Goal: Information Seeking & Learning: Check status

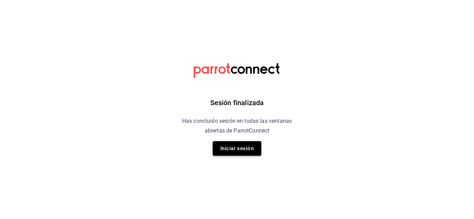
click at [220, 150] on button "Iniciar sesión" at bounding box center [237, 148] width 49 height 15
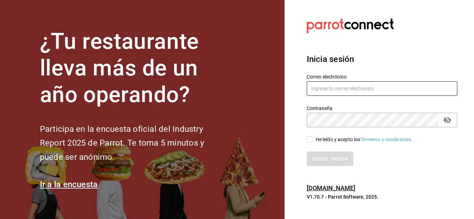
type input "israel.obregon@lapitzota.com"
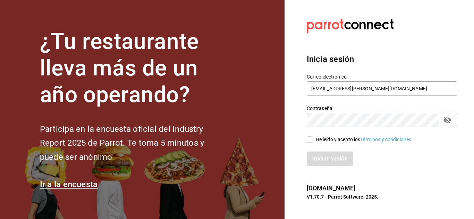
click at [310, 138] on input "He leído y acepto los Términos y condiciones." at bounding box center [309, 140] width 6 height 6
click at [316, 163] on button "Iniciar sesión" at bounding box center [329, 159] width 47 height 15
click at [315, 139] on div "He leído y acepto los Términos y condiciones." at bounding box center [363, 139] width 97 height 7
click at [313, 139] on input "He leído y acepto los Términos y condiciones." at bounding box center [309, 140] width 6 height 6
click at [308, 139] on input "He leído y acepto los Términos y condiciones." at bounding box center [309, 140] width 6 height 6
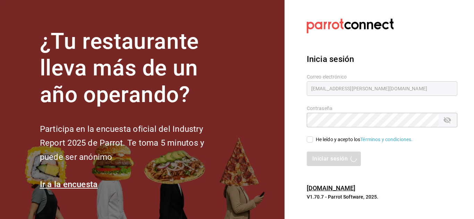
checkbox input "true"
click at [314, 155] on div "Iniciar sesión" at bounding box center [381, 159] width 150 height 15
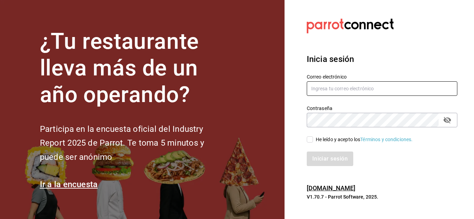
type input "[EMAIL_ADDRESS][PERSON_NAME][DOMAIN_NAME]"
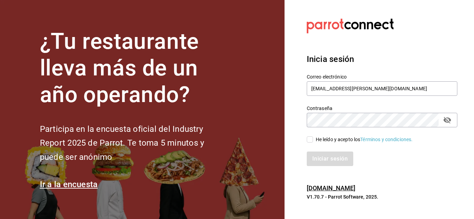
click at [315, 150] on div "Iniciar sesión" at bounding box center [377, 155] width 159 height 23
click at [311, 140] on input "He leído y acepto los Términos y condiciones." at bounding box center [309, 140] width 6 height 6
checkbox input "true"
click at [316, 157] on button "Iniciar sesión" at bounding box center [329, 159] width 47 height 15
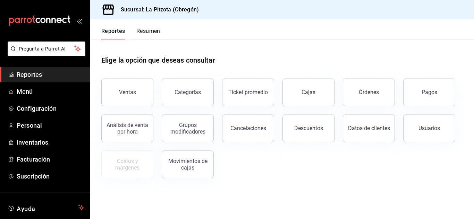
click at [148, 29] on button "Resumen" at bounding box center [148, 34] width 24 height 12
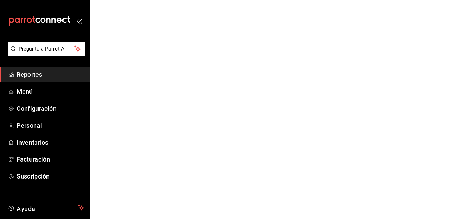
click at [148, 0] on html "Pregunta a Parrot AI Reportes Menú Configuración Personal Inventarios Facturaci…" at bounding box center [237, 0] width 474 height 0
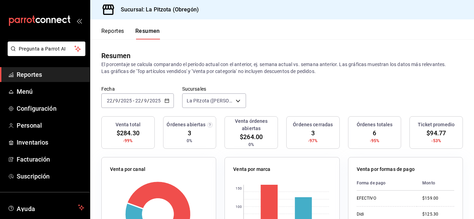
click at [109, 97] on div "[DATE] [DATE] - [DATE] [DATE]" at bounding box center [137, 101] width 72 height 15
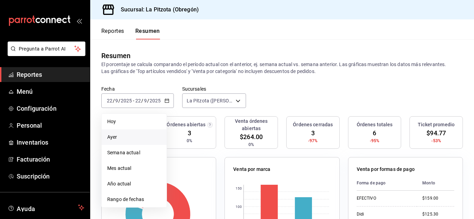
click at [114, 131] on li "Ayer" at bounding box center [134, 138] width 65 height 16
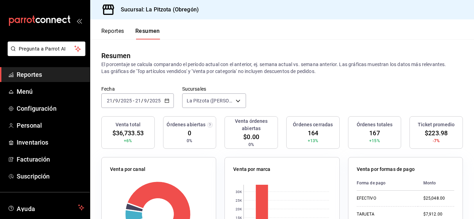
scroll to position [36, 0]
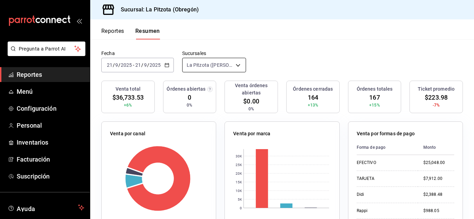
click at [235, 69] on body "Pregunta a Parrot AI Reportes Menú Configuración Personal Inventarios Facturaci…" at bounding box center [237, 109] width 474 height 219
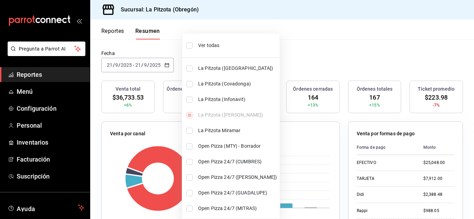
click at [190, 99] on input "checkbox" at bounding box center [189, 100] width 6 height 6
checkbox input "true"
type input "[object Object],[object Object]"
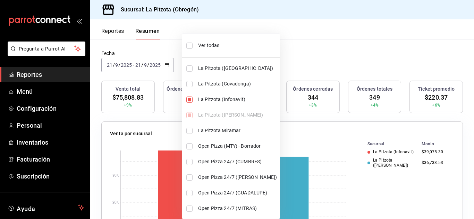
click at [354, 198] on div at bounding box center [237, 109] width 474 height 219
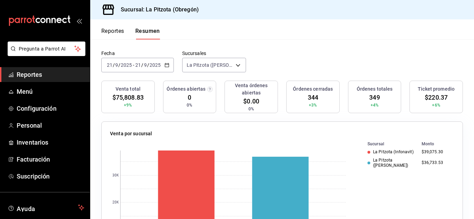
click at [116, 67] on input "9" at bounding box center [116, 65] width 3 height 6
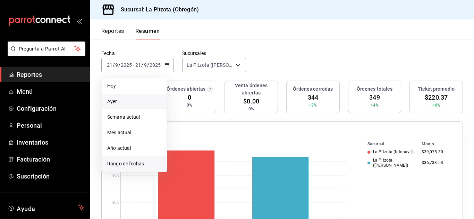
click at [132, 160] on li "Rango de fechas" at bounding box center [134, 164] width 65 height 16
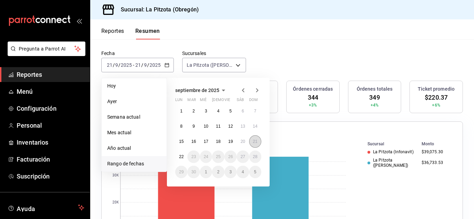
click at [254, 145] on button "21" at bounding box center [255, 142] width 12 height 12
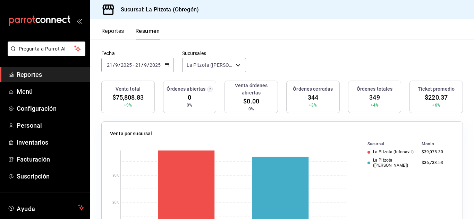
click at [111, 68] on input "21" at bounding box center [109, 65] width 6 height 6
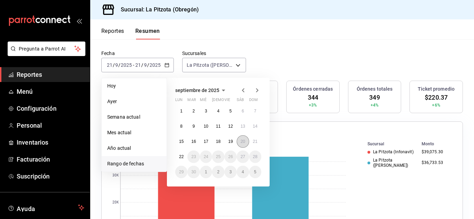
click at [245, 141] on button "20" at bounding box center [242, 142] width 12 height 12
click at [245, 141] on abbr "20" at bounding box center [242, 141] width 5 height 5
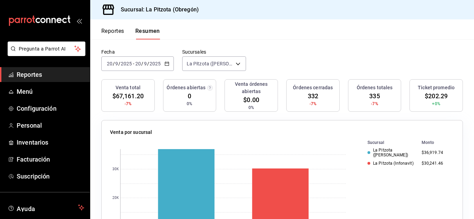
scroll to position [0, 0]
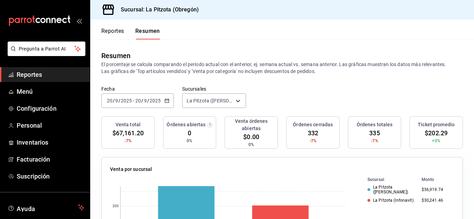
click at [111, 98] on input "20" at bounding box center [109, 101] width 6 height 6
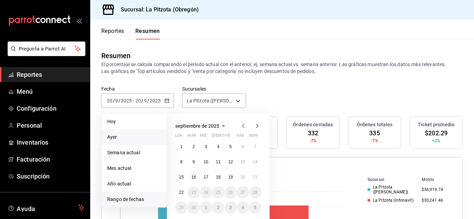
click at [132, 135] on li "Ayer" at bounding box center [134, 138] width 65 height 16
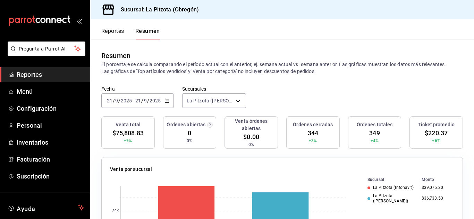
click at [113, 101] on span "/" at bounding box center [114, 101] width 2 height 6
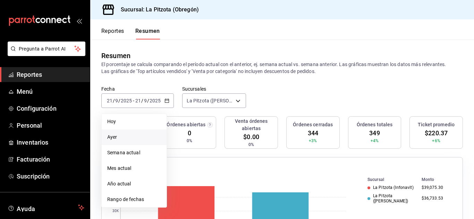
click at [114, 135] on span "Ayer" at bounding box center [134, 137] width 54 height 7
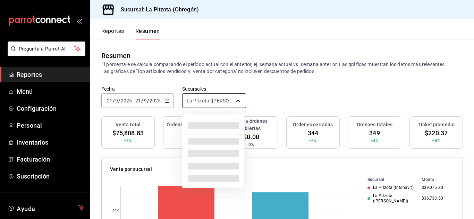
click at [224, 102] on body "Pregunta a Parrot AI Reportes Menú Configuración Personal Inventarios Facturaci…" at bounding box center [237, 109] width 474 height 219
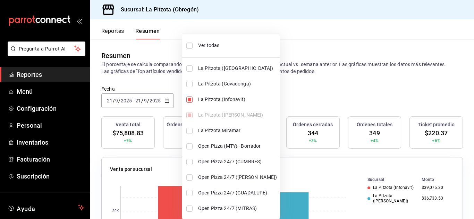
click at [191, 100] on input "checkbox" at bounding box center [189, 100] width 6 height 6
checkbox input "false"
type input "[object Object]"
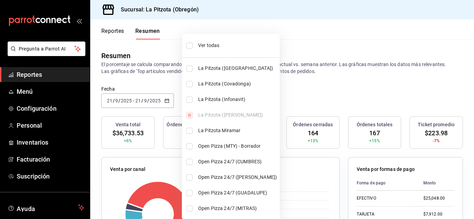
click at [327, 83] on div at bounding box center [237, 109] width 474 height 219
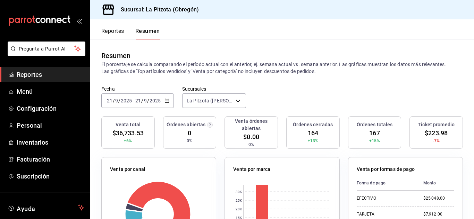
click at [107, 99] on input "21" at bounding box center [109, 101] width 6 height 6
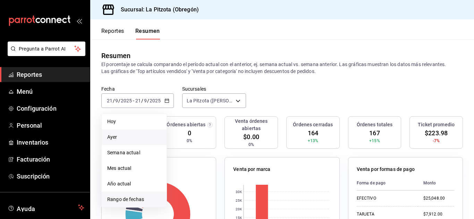
click at [129, 202] on span "Rango de fechas" at bounding box center [134, 199] width 54 height 7
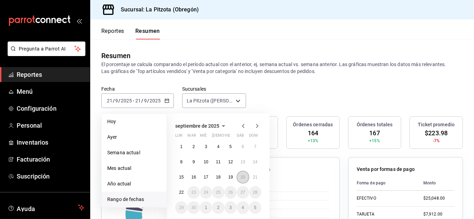
click at [243, 175] on abbr "20" at bounding box center [242, 177] width 5 height 5
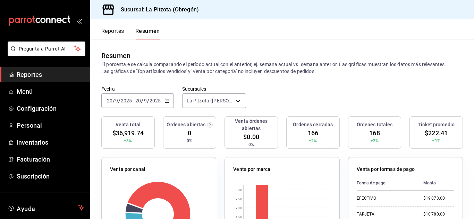
click at [111, 102] on input "20" at bounding box center [109, 101] width 6 height 6
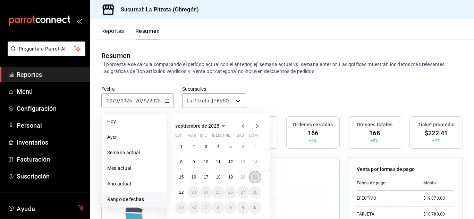
click at [257, 178] on abbr "21" at bounding box center [255, 177] width 5 height 5
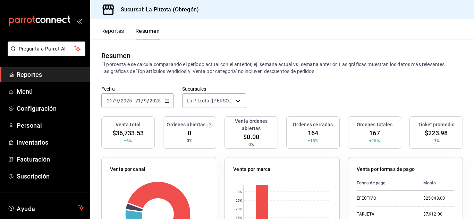
click at [110, 107] on div "[DATE] [DATE] - [DATE] [DATE]" at bounding box center [137, 101] width 72 height 15
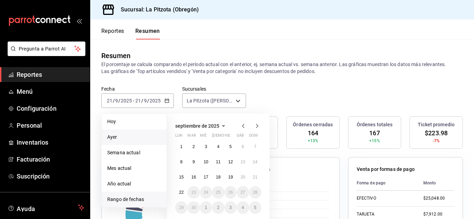
click at [123, 136] on span "Ayer" at bounding box center [134, 137] width 54 height 7
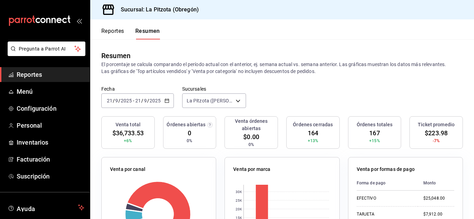
click at [115, 33] on button "Reportes" at bounding box center [112, 34] width 23 height 12
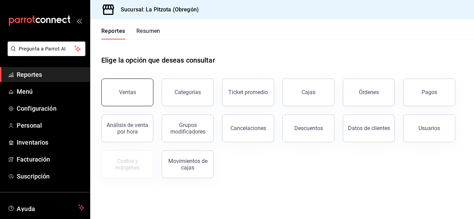
click at [135, 86] on button "Ventas" at bounding box center [127, 93] width 52 height 28
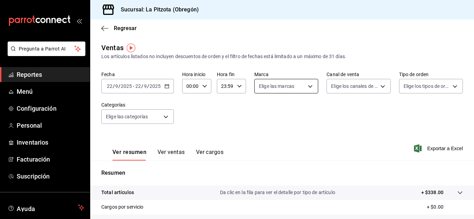
click at [292, 87] on body "Pregunta a Parrot AI Reportes Menú Configuración Personal Inventarios Facturaci…" at bounding box center [237, 109] width 474 height 219
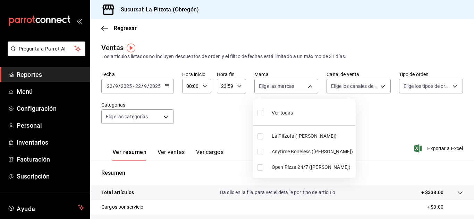
click at [337, 90] on div at bounding box center [237, 109] width 474 height 219
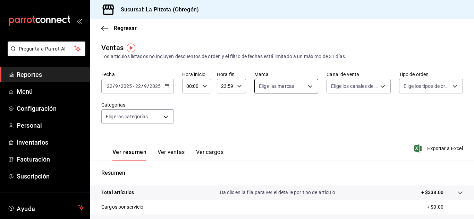
click at [306, 90] on body "Pregunta a Parrot AI Reportes Menú Configuración Personal Inventarios Facturaci…" at bounding box center [237, 109] width 474 height 219
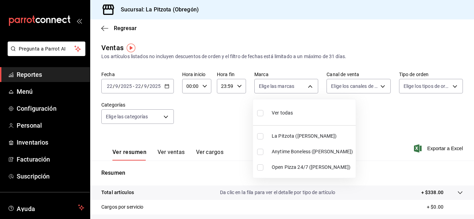
click at [260, 159] on li "Anytime Boneless ([PERSON_NAME])" at bounding box center [304, 152] width 103 height 16
type input "d0b15645-4641-49bc-8be3-6a792ed6583e"
checkbox input "true"
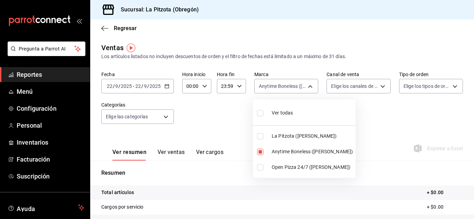
click at [357, 91] on div at bounding box center [237, 109] width 474 height 219
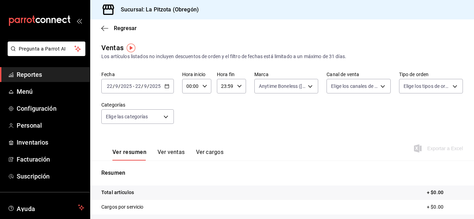
click at [357, 91] on body "Pregunta a Parrot AI Reportes Menú Configuración Personal Inventarios Facturaci…" at bounding box center [237, 109] width 474 height 219
click at [277, 83] on div at bounding box center [237, 109] width 474 height 219
click at [277, 83] on body "Pregunta a Parrot AI Reportes Menú Configuración Personal Inventarios Facturaci…" at bounding box center [237, 109] width 474 height 219
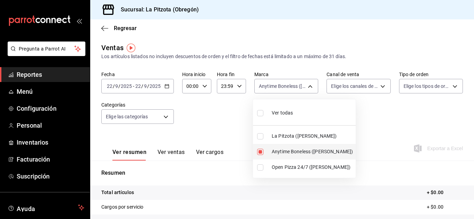
click at [258, 165] on input "checkbox" at bounding box center [260, 168] width 6 height 6
checkbox input "true"
type input "d0b15645-4641-49bc-8be3-6a792ed6583e,8f97d9a1-f00b-4323-96e2-15f6e5ebb1cd"
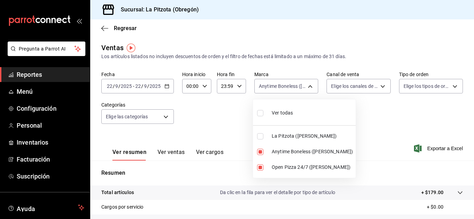
click at [262, 149] on input "checkbox" at bounding box center [260, 152] width 6 height 6
checkbox input "false"
type input "8f97d9a1-f00b-4323-96e2-15f6e5ebb1cd"
click at [348, 93] on div at bounding box center [237, 109] width 474 height 219
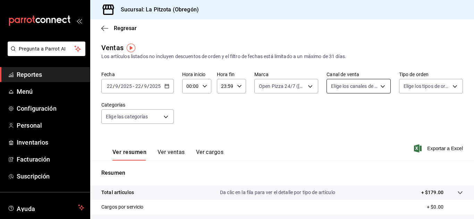
click at [344, 90] on body "Pregunta a Parrot AI Reportes Menú Configuración Personal Inventarios Facturaci…" at bounding box center [237, 109] width 474 height 219
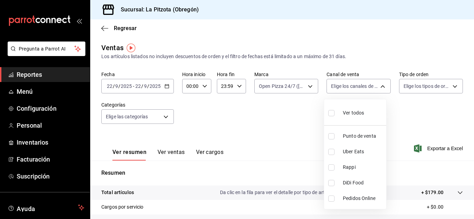
click at [331, 182] on input "checkbox" at bounding box center [331, 183] width 6 height 6
checkbox input "true"
type input "DIDI_FOOD"
click at [331, 182] on input "checkbox" at bounding box center [331, 183] width 6 height 6
checkbox input "false"
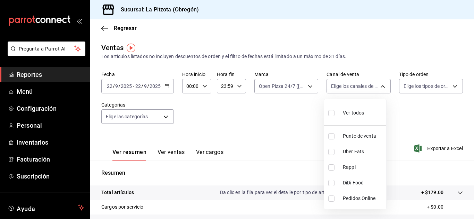
click at [282, 84] on div at bounding box center [237, 109] width 474 height 219
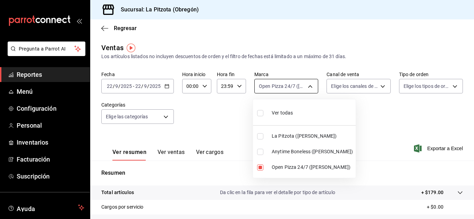
click at [275, 91] on body "Pregunta a Parrot AI Reportes Menú Configuración Personal Inventarios Facturaci…" at bounding box center [237, 109] width 474 height 219
click at [263, 170] on label at bounding box center [261, 168] width 9 height 6
click at [263, 170] on input "checkbox" at bounding box center [260, 168] width 6 height 6
checkbox input "true"
type input "8f97d9a1-f00b-4323-96e2-15f6e5ebb1cd"
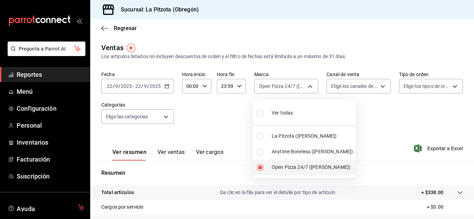
click at [259, 164] on li "Open Pizza 24/7 ([PERSON_NAME])" at bounding box center [304, 168] width 103 height 16
checkbox input "false"
click at [259, 138] on input "checkbox" at bounding box center [260, 136] width 6 height 6
checkbox input "true"
click at [349, 113] on div at bounding box center [237, 109] width 474 height 219
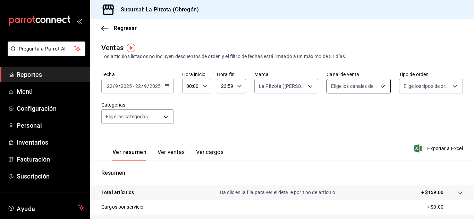
click at [343, 89] on body "Pregunta a Parrot AI Reportes Menú Configuración Personal Inventarios Facturaci…" at bounding box center [237, 109] width 474 height 219
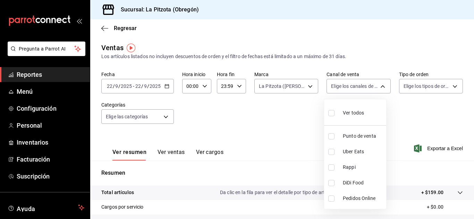
click at [295, 82] on div at bounding box center [237, 109] width 474 height 219
click at [295, 83] on body "Pregunta a Parrot AI Reportes Menú Configuración Personal Inventarios Facturaci…" at bounding box center [237, 109] width 474 height 219
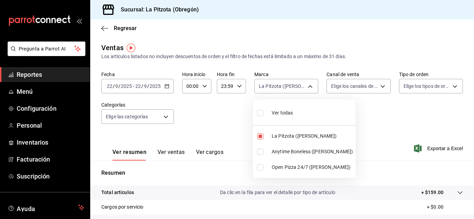
click at [381, 144] on div at bounding box center [237, 109] width 474 height 219
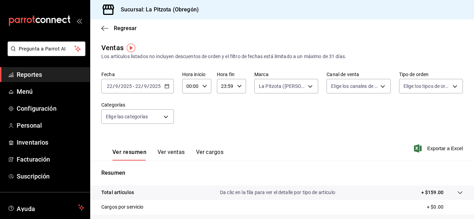
click at [106, 85] on input "22" at bounding box center [109, 87] width 6 height 6
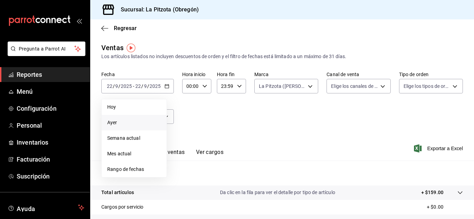
click at [119, 120] on span "Ayer" at bounding box center [134, 122] width 54 height 7
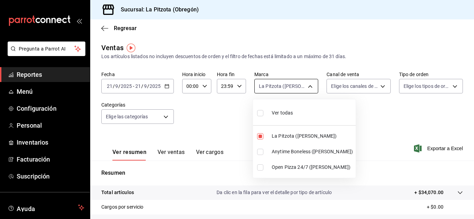
click at [291, 88] on body "Pregunta a Parrot AI Reportes Menú Configuración Personal Inventarios Facturaci…" at bounding box center [237, 109] width 474 height 219
click at [256, 165] on li "Open Pizza 24/7 ([PERSON_NAME])" at bounding box center [304, 168] width 103 height 16
type input "3722eccf-6cf2-48cd-b838-7de1340e0a71,8f97d9a1-f00b-4323-96e2-15f6e5ebb1cd"
checkbox input "true"
click at [262, 137] on input "checkbox" at bounding box center [260, 136] width 6 height 6
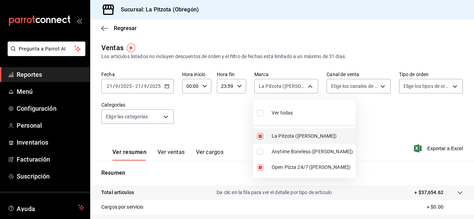
checkbox input "false"
type input "8f97d9a1-f00b-4323-96e2-15f6e5ebb1cd"
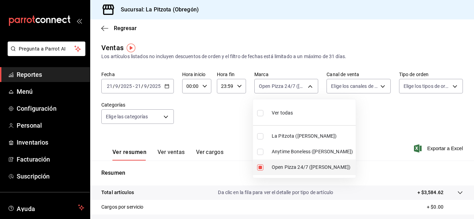
click at [261, 166] on label at bounding box center [261, 168] width 9 height 6
click at [261, 166] on input "checkbox" at bounding box center [260, 168] width 6 height 6
checkbox input "true"
type input "8f97d9a1-f00b-4323-96e2-15f6e5ebb1cd"
click at [260, 152] on input "checkbox" at bounding box center [260, 152] width 6 height 6
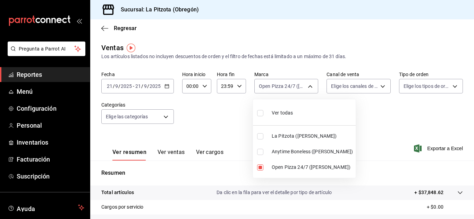
checkbox input "true"
type input "8f97d9a1-f00b-4323-96e2-15f6e5ebb1cd,d0b15645-4641-49bc-8be3-6a792ed6583e"
click at [259, 167] on input "checkbox" at bounding box center [260, 168] width 6 height 6
checkbox input "false"
type input "d0b15645-4641-49bc-8be3-6a792ed6583e"
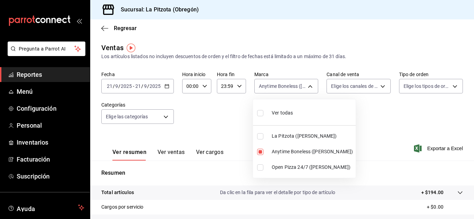
click at [354, 148] on div at bounding box center [237, 109] width 474 height 219
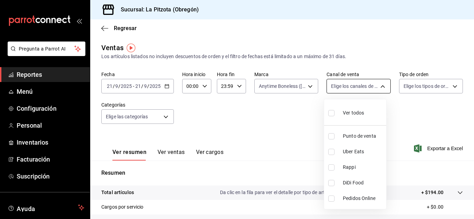
click at [344, 87] on body "Pregunta a Parrot AI Reportes Menú Configuración Personal Inventarios Facturaci…" at bounding box center [237, 109] width 474 height 219
click at [332, 180] on input "checkbox" at bounding box center [331, 183] width 6 height 6
checkbox input "true"
type input "DIDI_FOOD"
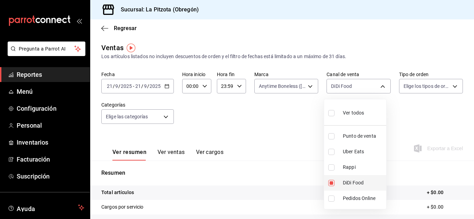
click at [332, 180] on input "checkbox" at bounding box center [331, 183] width 6 height 6
checkbox input "false"
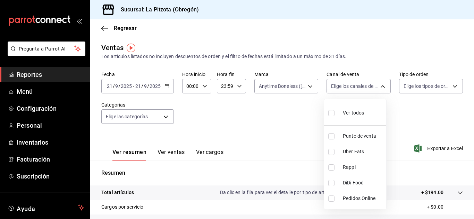
click at [330, 168] on input "checkbox" at bounding box center [331, 168] width 6 height 6
checkbox input "true"
type input "RAPPI"
click at [330, 168] on input "checkbox" at bounding box center [331, 168] width 6 height 6
checkbox input "false"
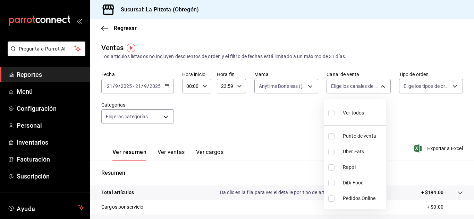
click at [272, 87] on div at bounding box center [237, 109] width 474 height 219
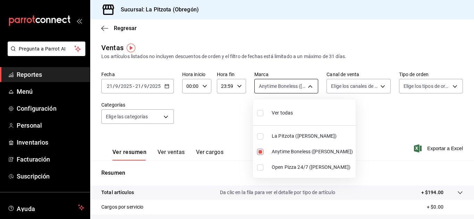
click at [287, 84] on body "Pregunta a Parrot AI Reportes Menú Configuración Personal Inventarios Facturaci…" at bounding box center [237, 109] width 474 height 219
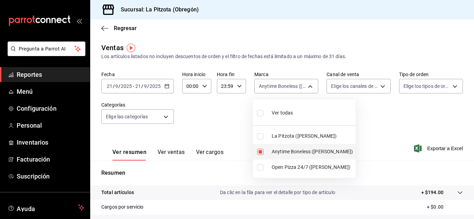
click at [262, 150] on input "checkbox" at bounding box center [260, 152] width 6 height 6
checkbox input "false"
click at [262, 163] on li "Open Pizza 24/7 ([PERSON_NAME])" at bounding box center [304, 168] width 103 height 16
type input "8f97d9a1-f00b-4323-96e2-15f6e5ebb1cd"
checkbox input "true"
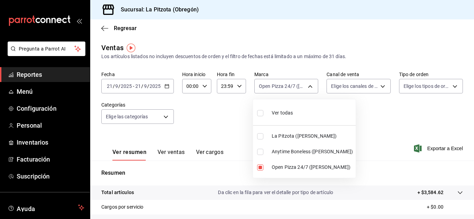
click at [354, 87] on div at bounding box center [237, 109] width 474 height 219
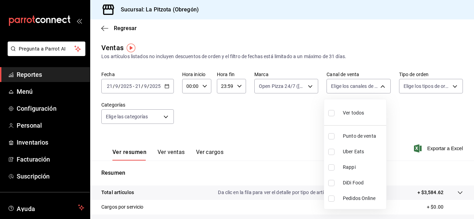
click at [353, 88] on body "Pregunta a Parrot AI Reportes Menú Configuración Personal Inventarios Facturaci…" at bounding box center [237, 109] width 474 height 219
click at [330, 167] on input "checkbox" at bounding box center [331, 168] width 6 height 6
checkbox input "true"
type input "RAPPI"
click at [332, 166] on input "checkbox" at bounding box center [331, 168] width 6 height 6
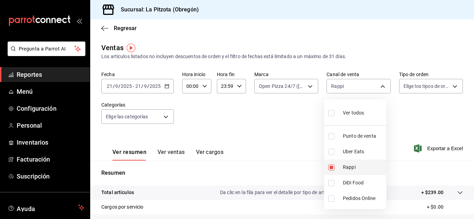
checkbox input "false"
click at [330, 158] on li "Uber Eats" at bounding box center [355, 152] width 62 height 16
type input "UBER_EATS"
checkbox input "true"
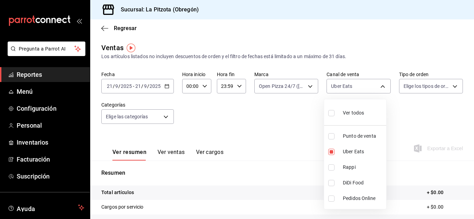
click at [331, 157] on li "Uber Eats" at bounding box center [355, 152] width 62 height 16
checkbox input "false"
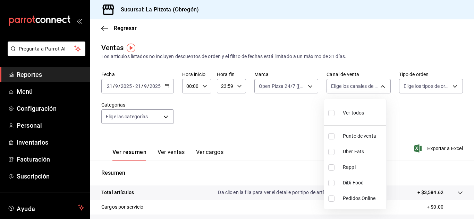
click at [329, 184] on input "checkbox" at bounding box center [331, 183] width 6 height 6
checkbox input "true"
type input "DIDI_FOOD"
drag, startPoint x: 419, startPoint y: 196, endPoint x: 431, endPoint y: 195, distance: 12.2
click at [431, 195] on div at bounding box center [237, 109] width 474 height 219
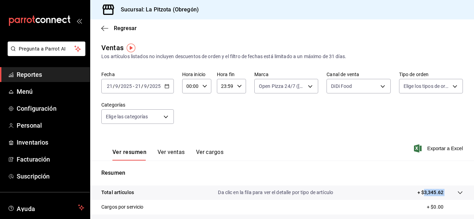
drag, startPoint x: 439, startPoint y: 194, endPoint x: 419, endPoint y: 192, distance: 20.2
click at [419, 192] on tr "Total artículos Da clic en la fila para ver el detalle por tipo de artículo + $…" at bounding box center [281, 193] width 383 height 15
click at [419, 192] on p "+ $3,345.62" at bounding box center [430, 192] width 26 height 7
drag, startPoint x: 419, startPoint y: 192, endPoint x: 438, endPoint y: 196, distance: 19.4
click at [438, 196] on tr "Total artículos Da clic en la fila para ver el detalle por tipo de artículo + $…" at bounding box center [281, 193] width 383 height 15
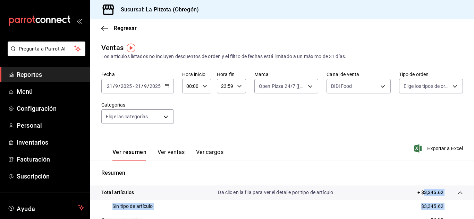
click at [443, 196] on div at bounding box center [452, 192] width 19 height 7
drag, startPoint x: 421, startPoint y: 191, endPoint x: 431, endPoint y: 194, distance: 11.1
click at [431, 194] on p "+ $3,345.62" at bounding box center [430, 192] width 26 height 7
drag, startPoint x: 420, startPoint y: 193, endPoint x: 437, endPoint y: 192, distance: 17.0
click at [437, 192] on p "+ $3,345.62" at bounding box center [430, 192] width 26 height 7
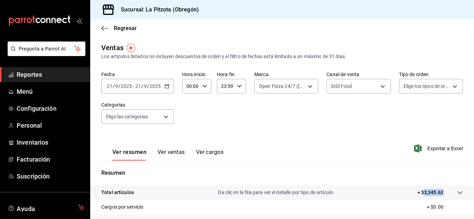
copy p "3,345.62"
click at [263, 85] on body "Pregunta a Parrot AI Reportes Menú Configuración Personal Inventarios Facturaci…" at bounding box center [237, 109] width 474 height 219
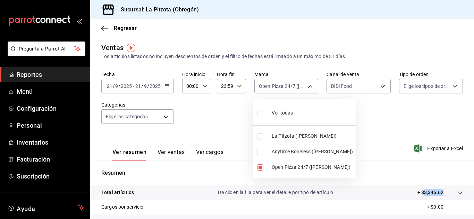
click at [262, 136] on input "checkbox" at bounding box center [260, 136] width 6 height 6
checkbox input "true"
type input "8f97d9a1-f00b-4323-96e2-15f6e5ebb1cd,3722eccf-6cf2-48cd-b838-7de1340e0a71"
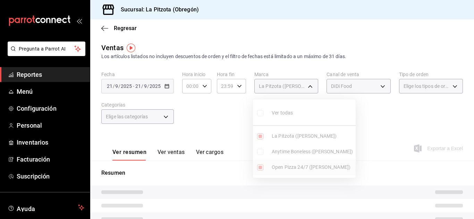
click at [259, 168] on input "checkbox" at bounding box center [260, 168] width 6 height 6
checkbox input "false"
type input "3722eccf-6cf2-48cd-b838-7de1340e0a71"
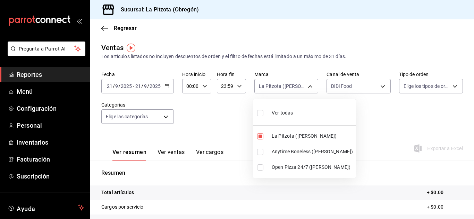
click at [354, 85] on div at bounding box center [237, 109] width 474 height 219
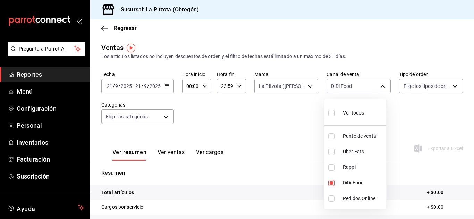
click at [354, 85] on body "Pregunta a Parrot AI Reportes Menú Configuración Personal Inventarios Facturaci…" at bounding box center [237, 109] width 474 height 219
click at [334, 182] on label at bounding box center [332, 183] width 9 height 6
click at [334, 182] on input "checkbox" at bounding box center [331, 183] width 6 height 6
checkbox input "true"
type input "DIDI_FOOD"
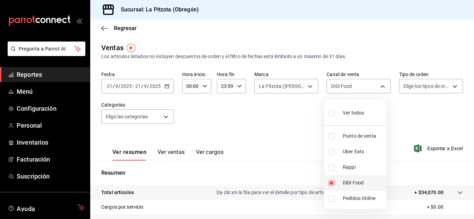
click at [330, 179] on li "DiDi Food" at bounding box center [355, 183] width 62 height 16
checkbox input "false"
click at [330, 168] on input "checkbox" at bounding box center [331, 168] width 6 height 6
checkbox input "true"
type input "RAPPI"
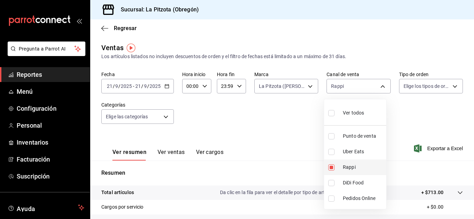
click at [332, 168] on input "checkbox" at bounding box center [331, 168] width 6 height 6
checkbox input "false"
click at [298, 82] on div at bounding box center [237, 109] width 474 height 219
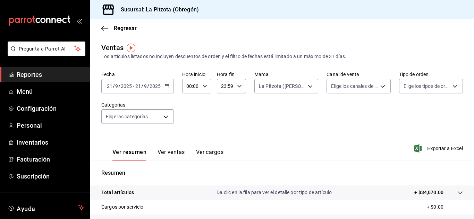
click at [298, 82] on body "Pregunta a Parrot AI Reportes Menú Configuración Personal Inventarios Facturaci…" at bounding box center [237, 109] width 474 height 219
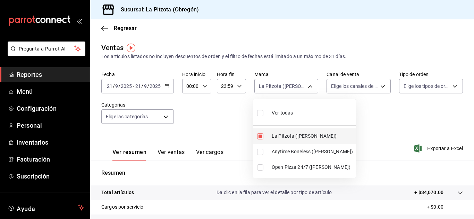
click at [260, 137] on input "checkbox" at bounding box center [260, 136] width 6 height 6
checkbox input "false"
drag, startPoint x: 354, startPoint y: 100, endPoint x: 354, endPoint y: 96, distance: 4.5
click at [354, 98] on div at bounding box center [237, 109] width 474 height 219
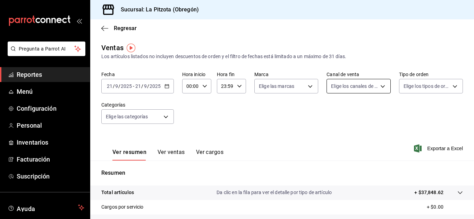
click at [355, 86] on body "Pregunta a Parrot AI Reportes Menú Configuración Personal Inventarios Facturaci…" at bounding box center [237, 109] width 474 height 219
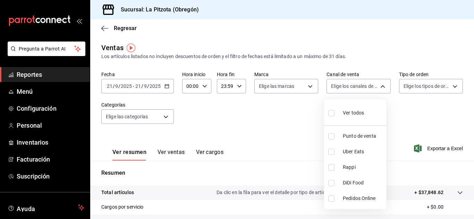
click at [327, 138] on li "Punto de venta" at bounding box center [355, 137] width 62 height 16
type input "PARROT"
checkbox input "true"
click at [272, 118] on div at bounding box center [237, 109] width 474 height 219
click at [164, 153] on button "Ver ventas" at bounding box center [170, 155] width 27 height 12
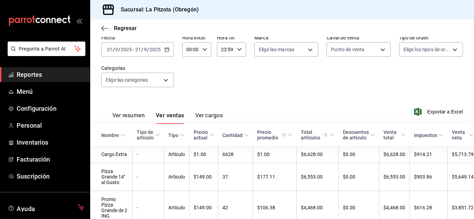
scroll to position [42, 0]
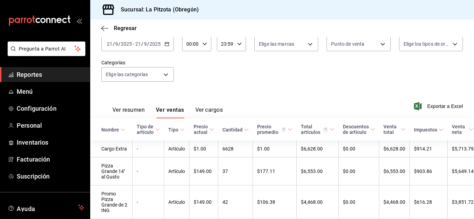
click at [134, 112] on button "Ver resumen" at bounding box center [128, 113] width 32 height 12
